Goal: Transaction & Acquisition: Purchase product/service

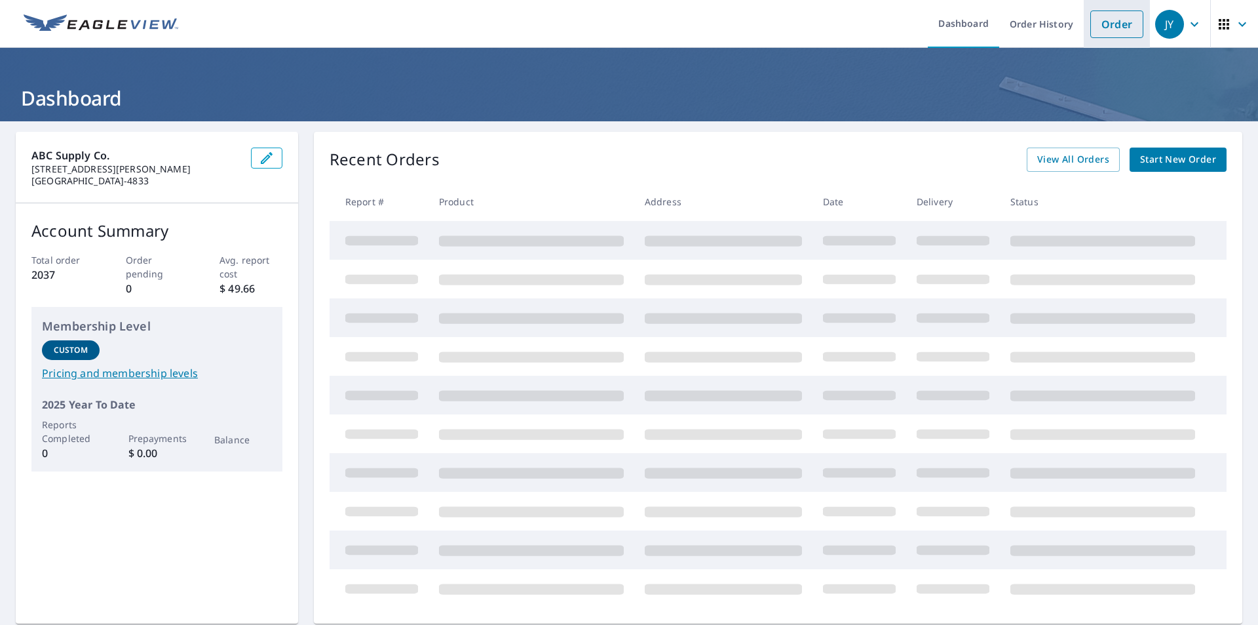
click at [1105, 25] on link "Order" at bounding box center [1116, 24] width 53 height 28
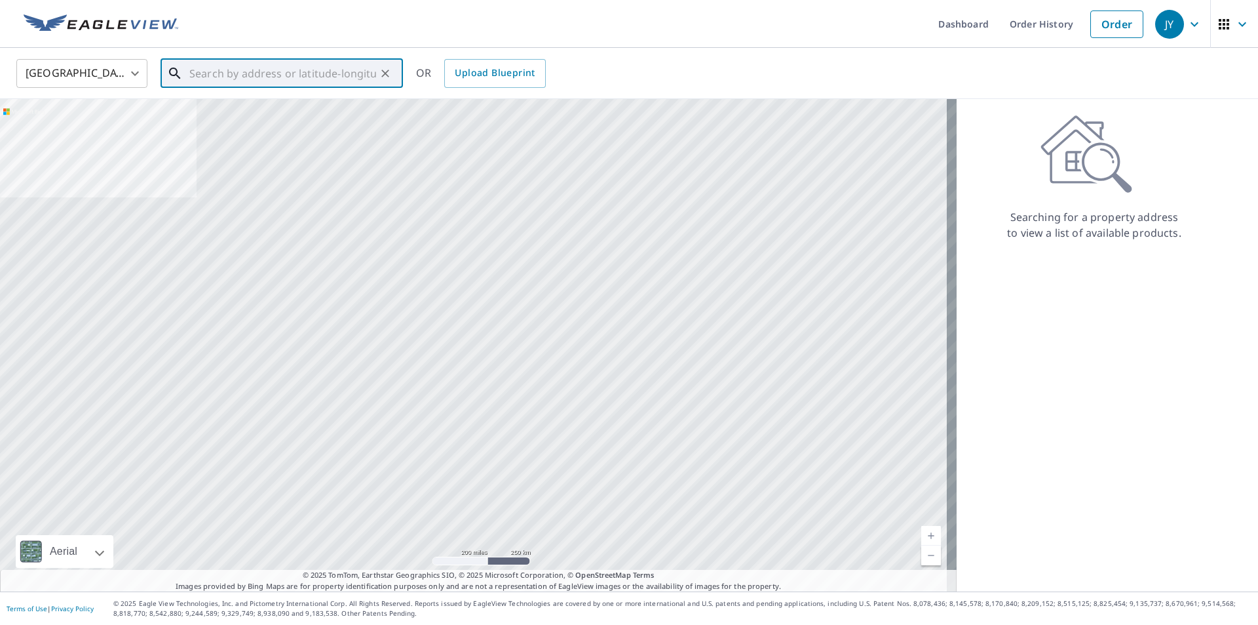
click at [249, 83] on input "text" at bounding box center [282, 73] width 187 height 37
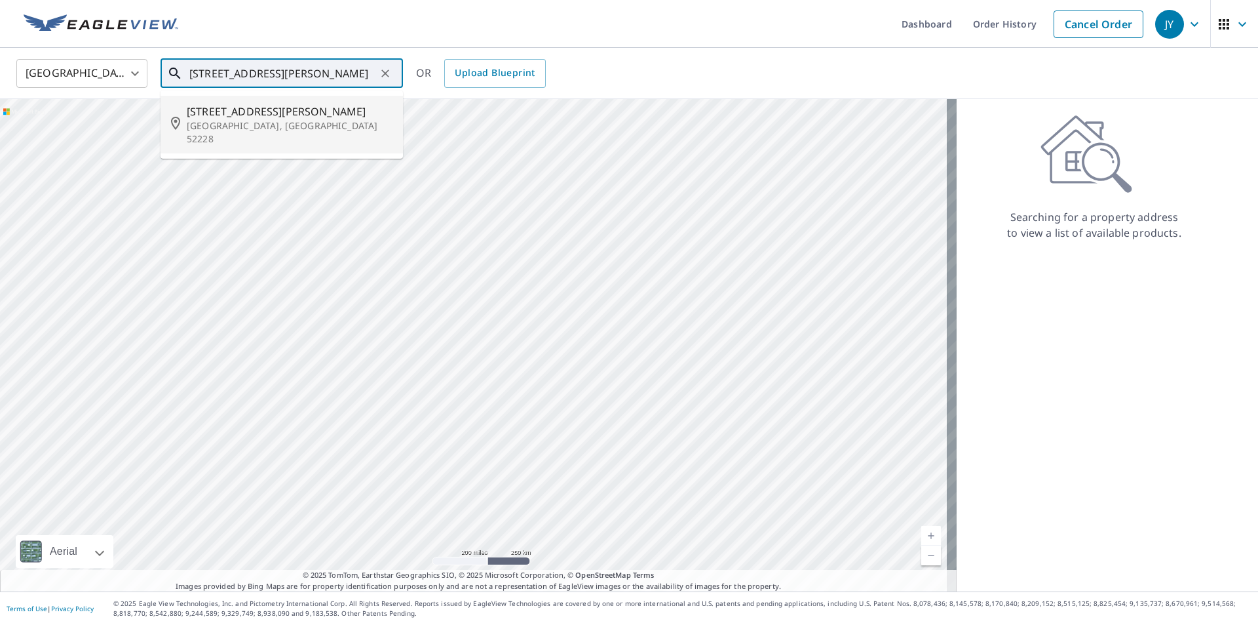
click at [280, 108] on span "[STREET_ADDRESS][PERSON_NAME]" at bounding box center [290, 112] width 206 height 16
type input "[STREET_ADDRESS][PERSON_NAME]"
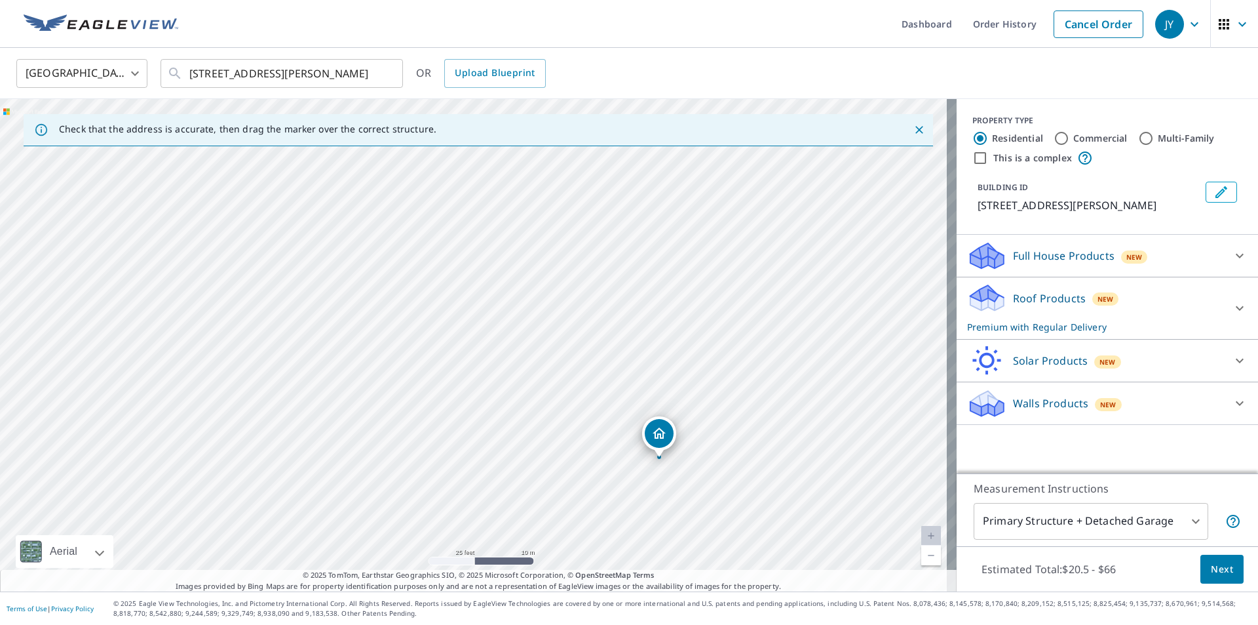
drag, startPoint x: 512, startPoint y: 338, endPoint x: 605, endPoint y: 422, distance: 124.8
click at [605, 422] on div "[STREET_ADDRESS][PERSON_NAME]" at bounding box center [478, 345] width 957 height 492
drag, startPoint x: 663, startPoint y: 423, endPoint x: 385, endPoint y: 353, distance: 287.2
click at [1236, 311] on icon at bounding box center [1240, 308] width 16 height 16
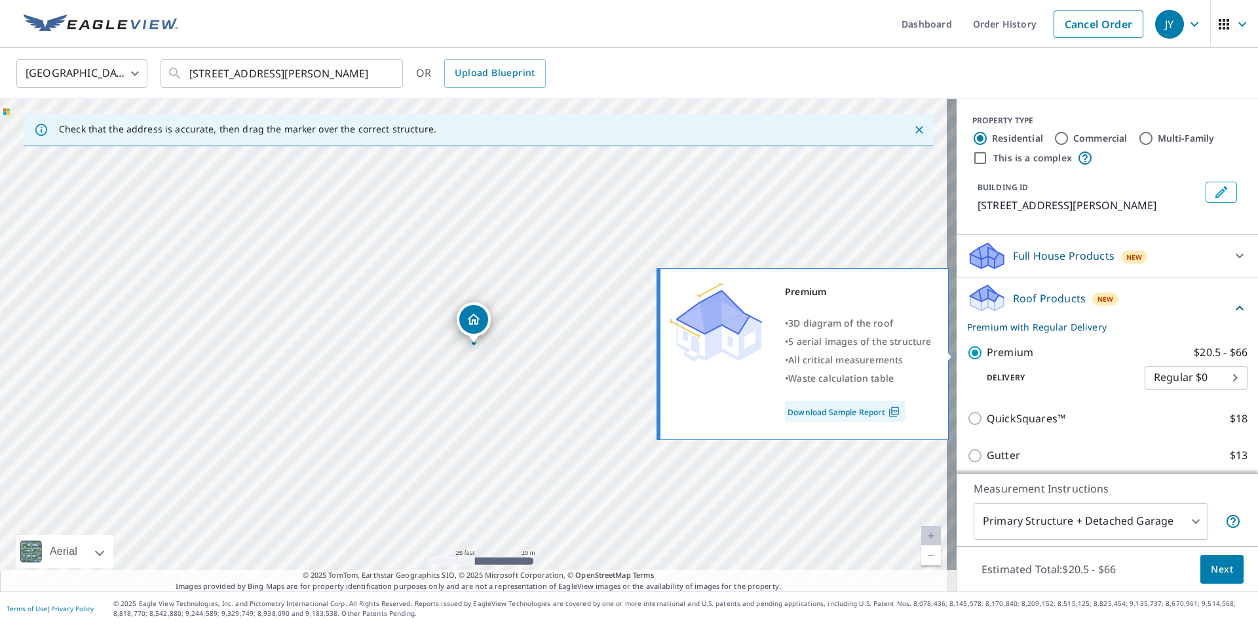
click at [967, 353] on input "Premium $20.5 - $66" at bounding box center [977, 353] width 20 height 16
checkbox input "false"
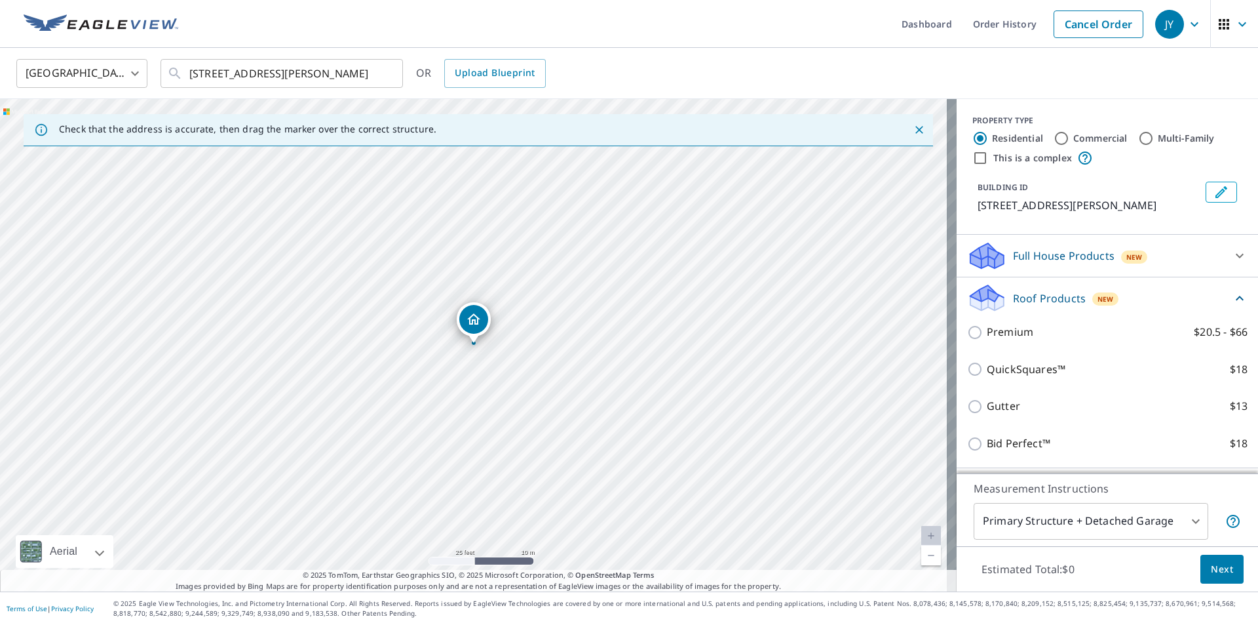
click at [1232, 294] on icon at bounding box center [1240, 298] width 16 height 16
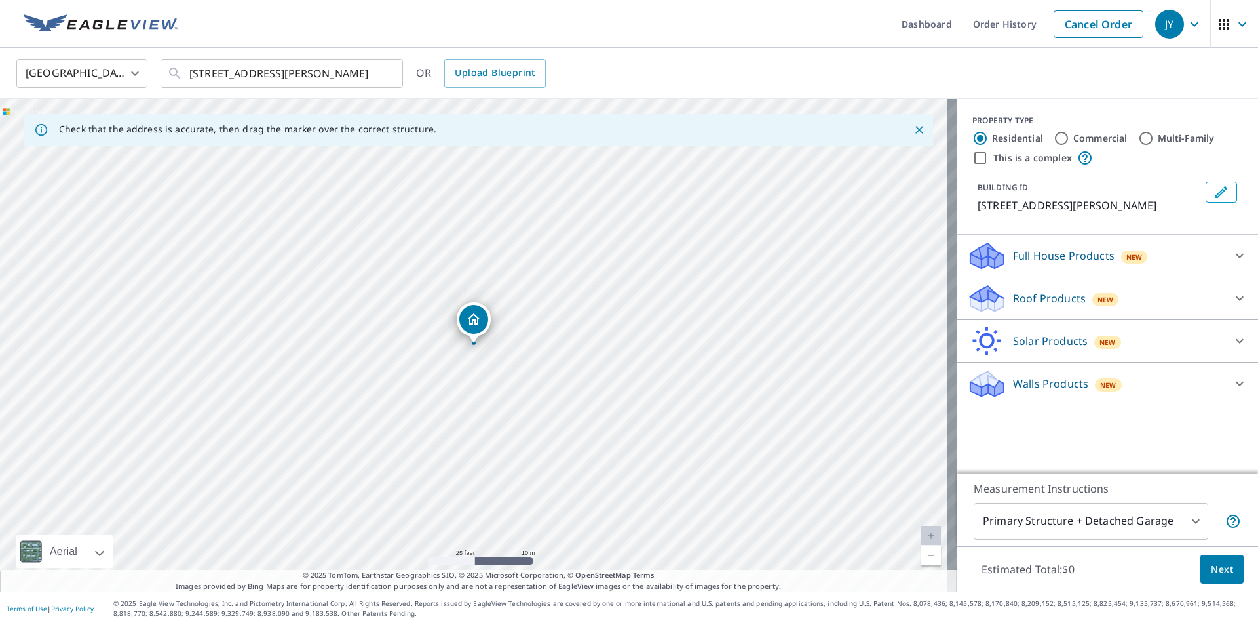
click at [1233, 385] on icon at bounding box center [1240, 384] width 16 height 16
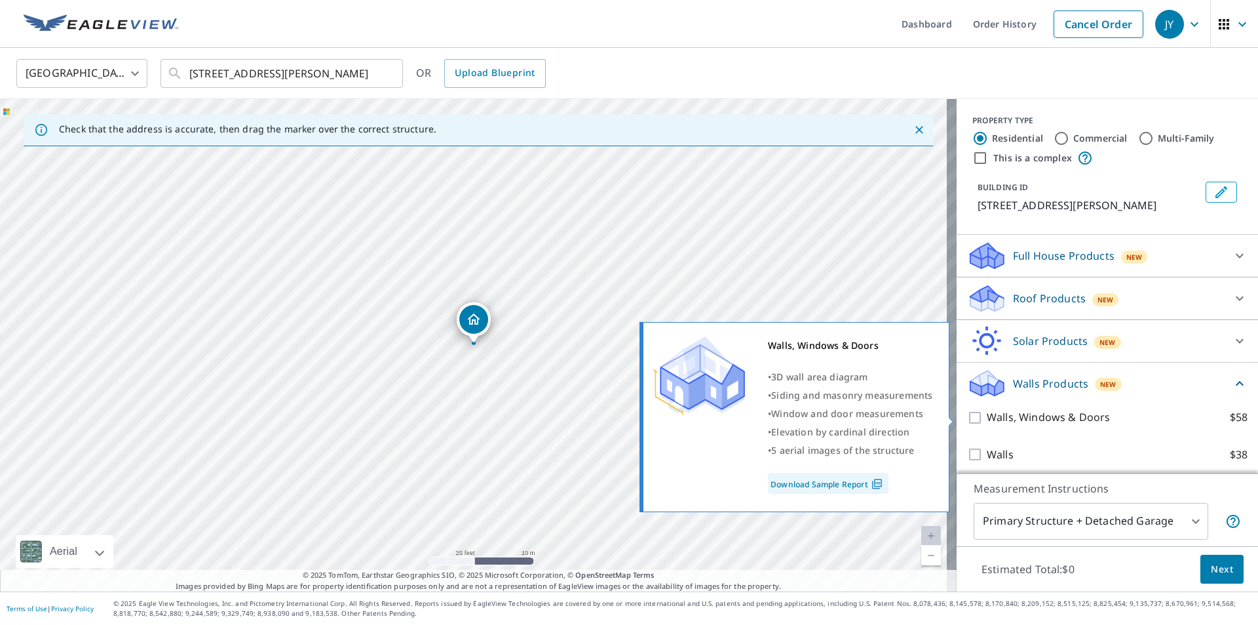
click at [969, 417] on input "Walls, Windows & Doors $58" at bounding box center [977, 418] width 20 height 16
checkbox input "true"
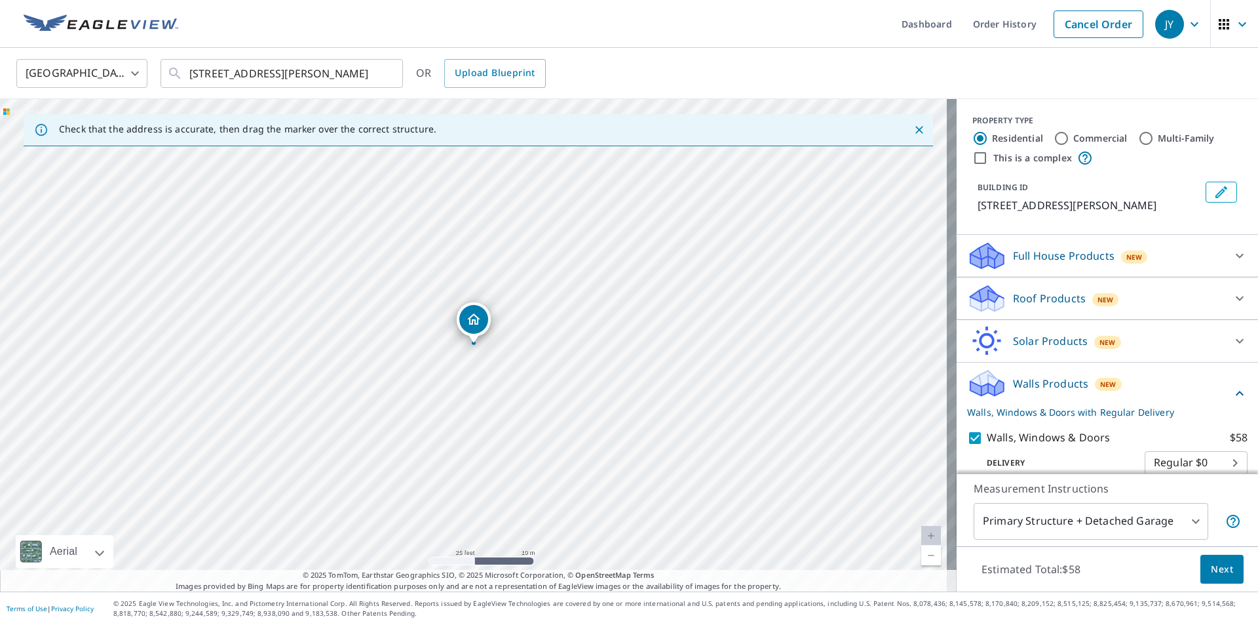
click at [1211, 569] on span "Next" at bounding box center [1222, 569] width 22 height 16
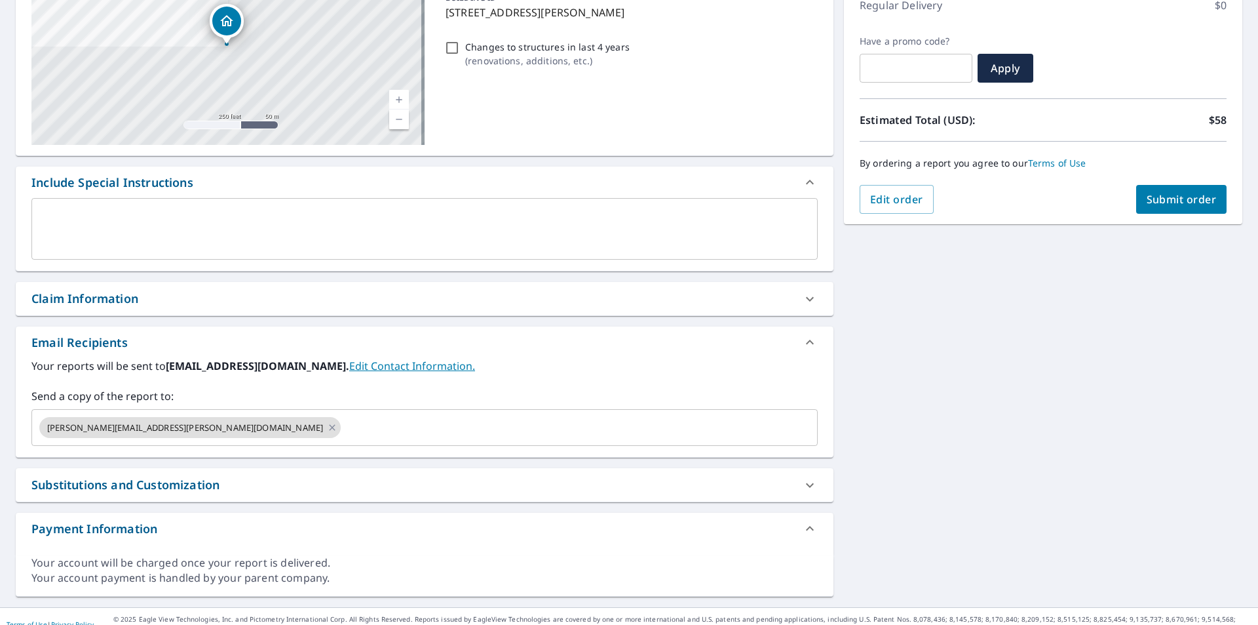
scroll to position [197, 0]
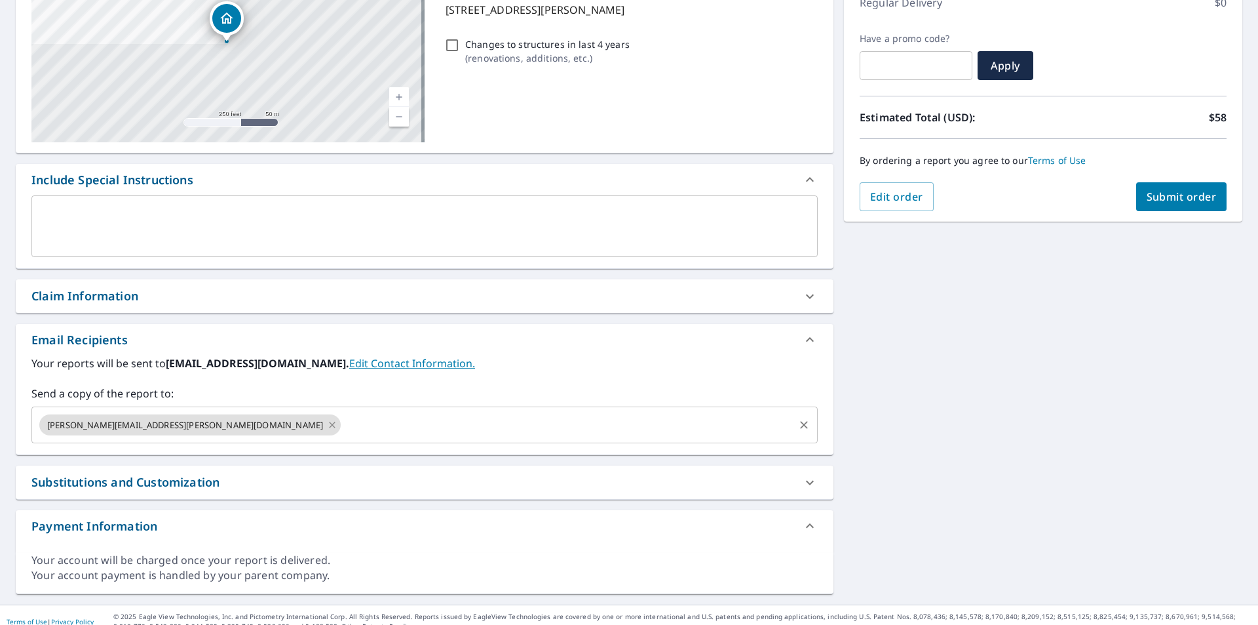
click at [327, 428] on icon at bounding box center [332, 424] width 10 height 14
click at [182, 428] on input "text" at bounding box center [414, 424] width 755 height 25
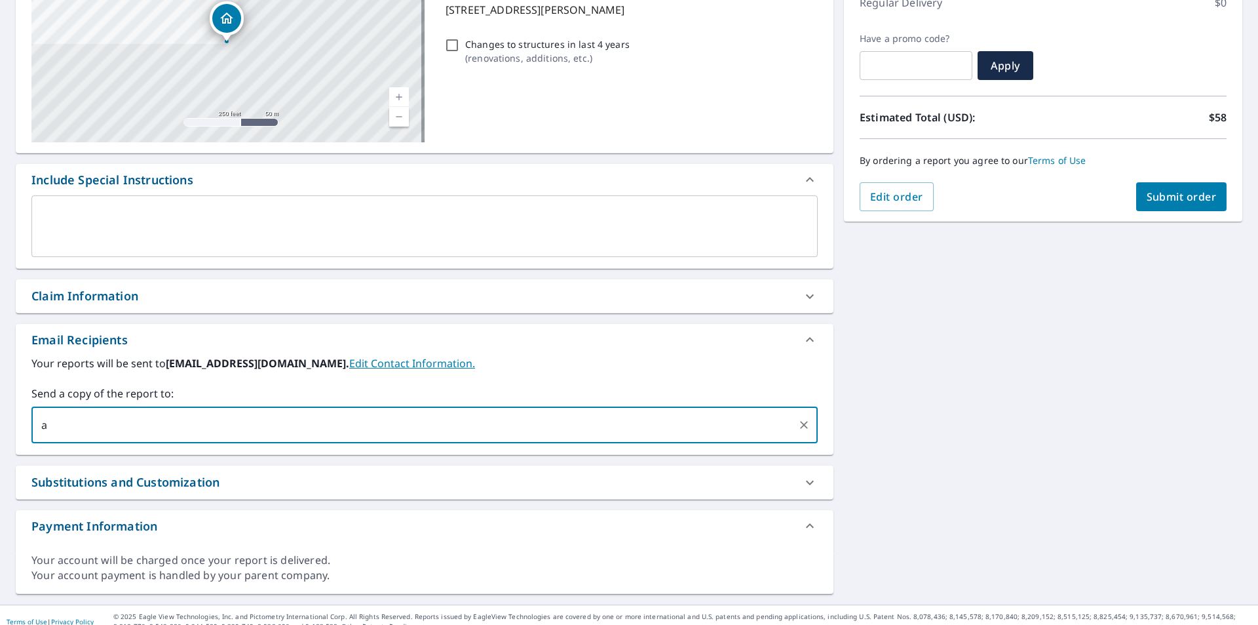
type input "[PERSON_NAME][EMAIL_ADDRESS][PERSON_NAME][DOMAIN_NAME]"
click at [1176, 206] on button "Submit order" at bounding box center [1181, 196] width 91 height 29
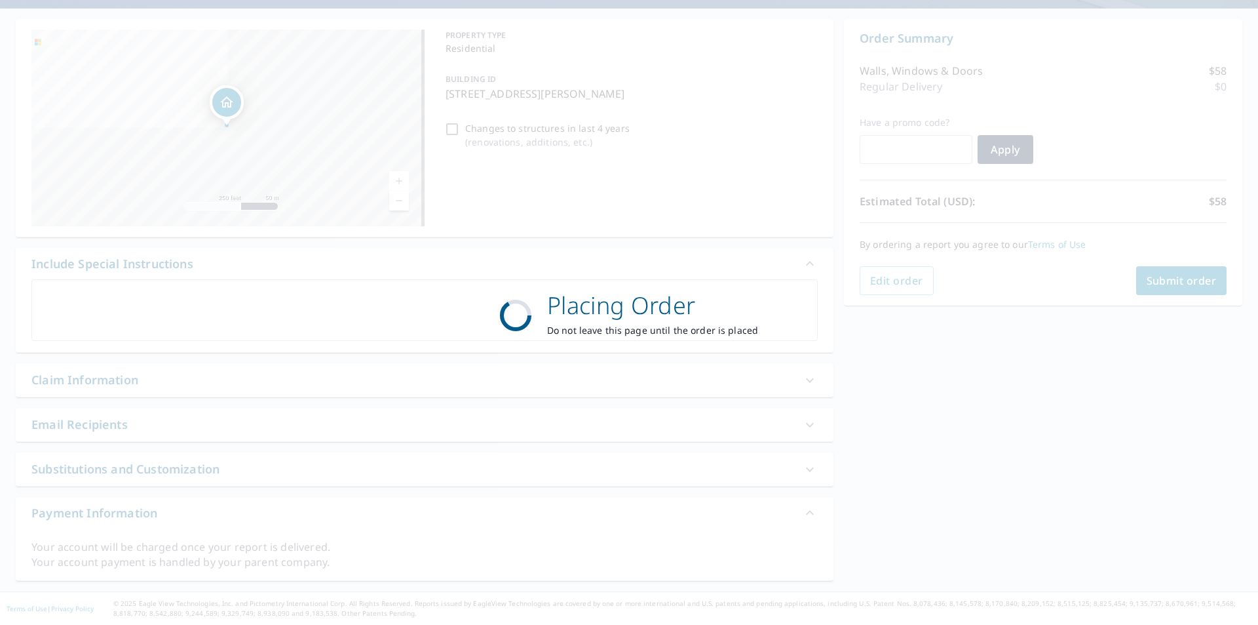
scroll to position [113, 0]
